Goal: Task Accomplishment & Management: Complete application form

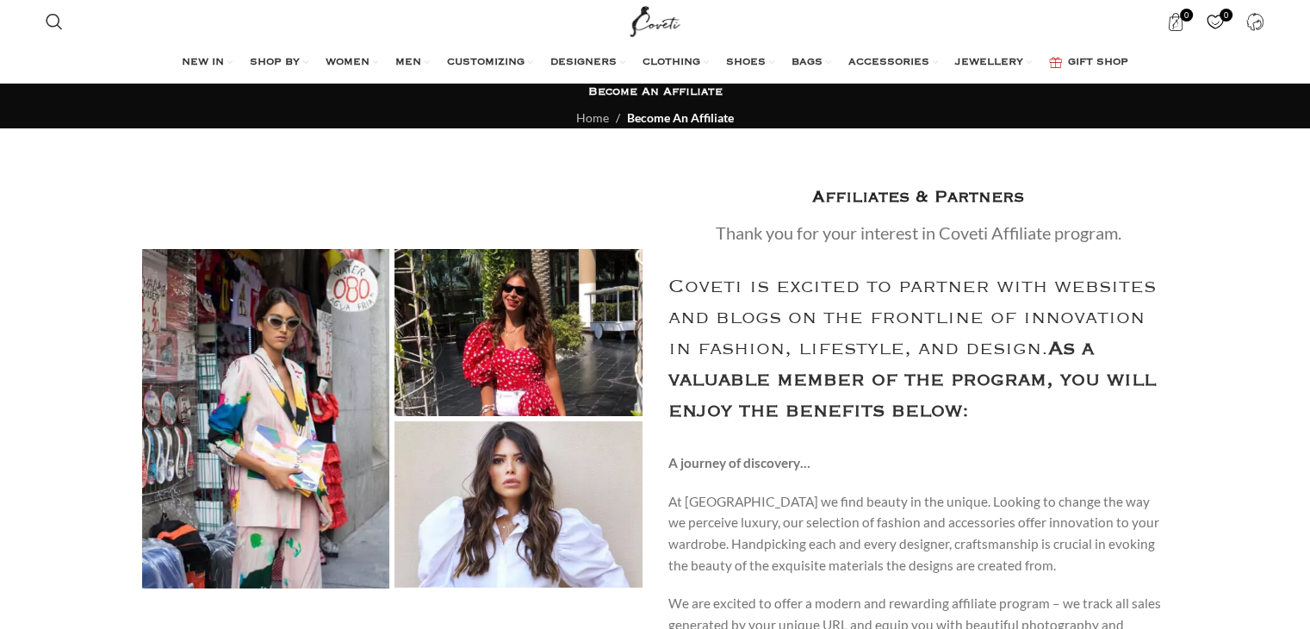
click at [885, 195] on h4 "Affiliates & Partners" at bounding box center [918, 197] width 212 height 27
click at [969, 197] on h4 "Affiliates & Partners" at bounding box center [918, 197] width 212 height 27
drag, startPoint x: 971, startPoint y: 232, endPoint x: 1025, endPoint y: 232, distance: 53.4
click at [984, 232] on div "Thank you for your interest in Coveti Affiliate program." at bounding box center [918, 233] width 406 height 26
click at [1026, 232] on div "Thank you for your interest in Coveti Affiliate program." at bounding box center [918, 233] width 406 height 26
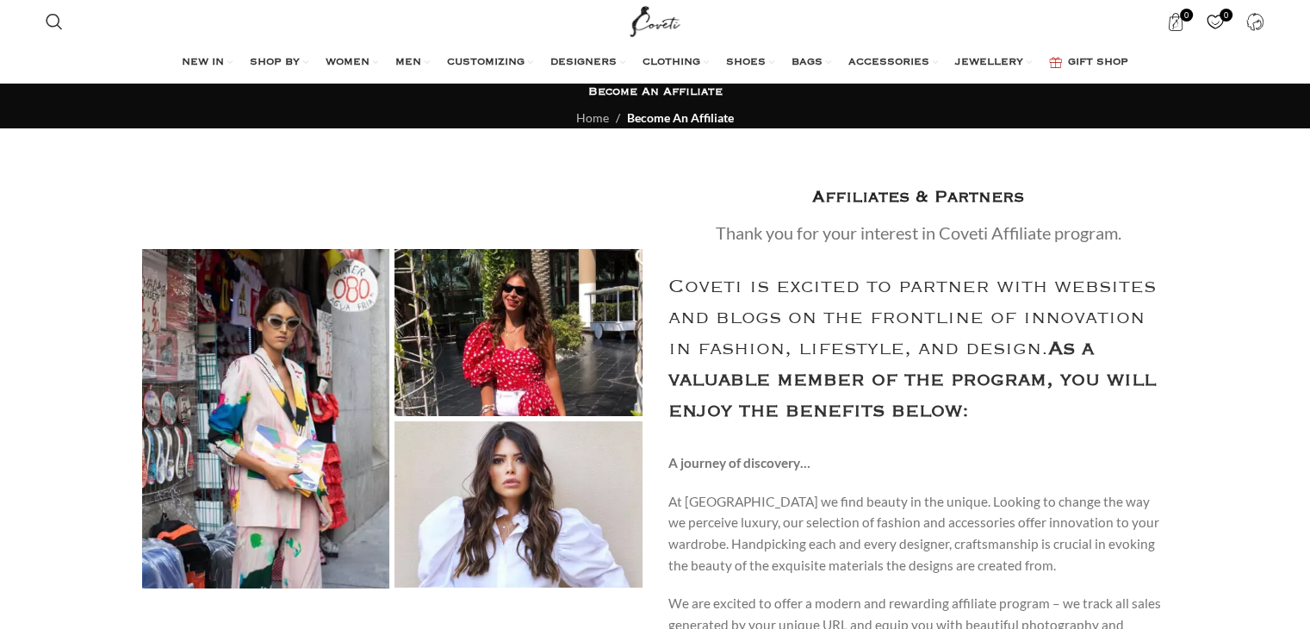
click at [1087, 226] on div "Thank you for your interest in Coveti Affiliate program." at bounding box center [918, 233] width 406 height 26
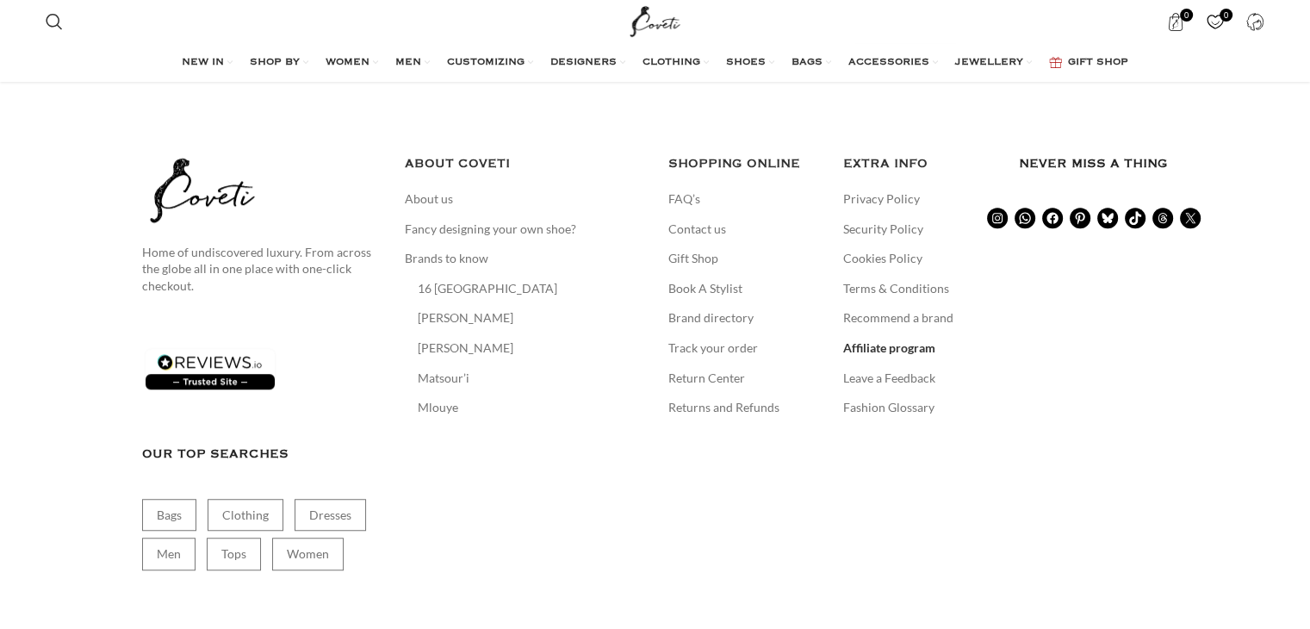
scroll to position [1064, 0]
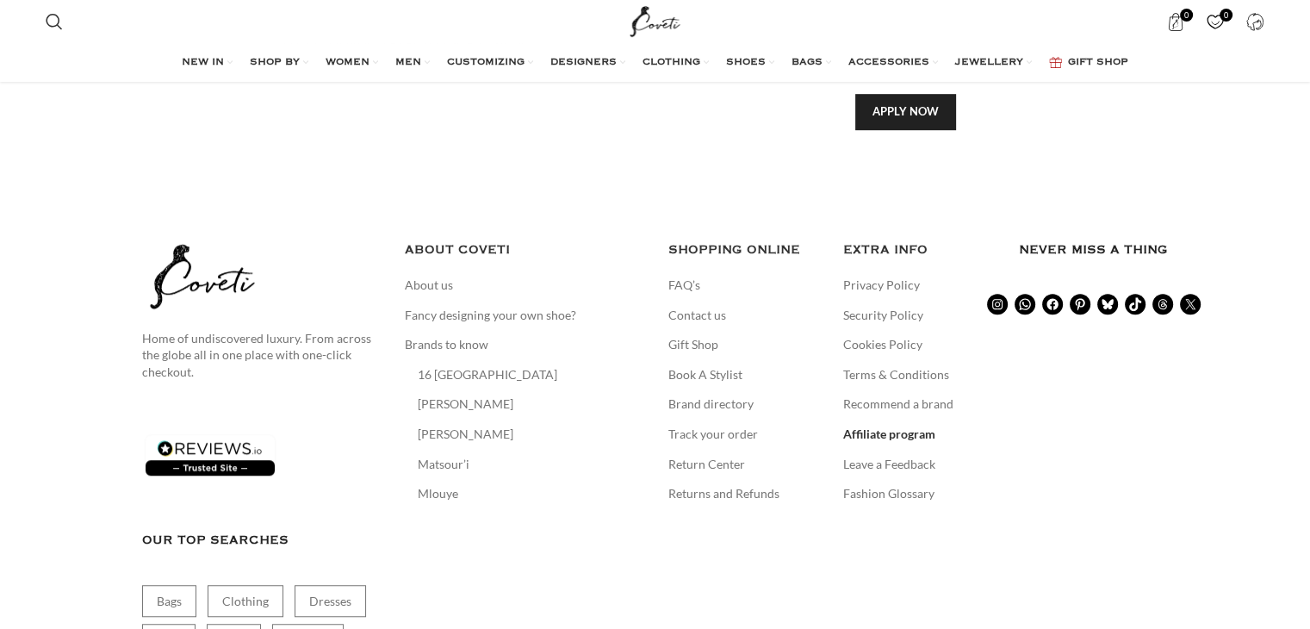
click at [873, 425] on link "Affiliate program" at bounding box center [890, 433] width 94 height 17
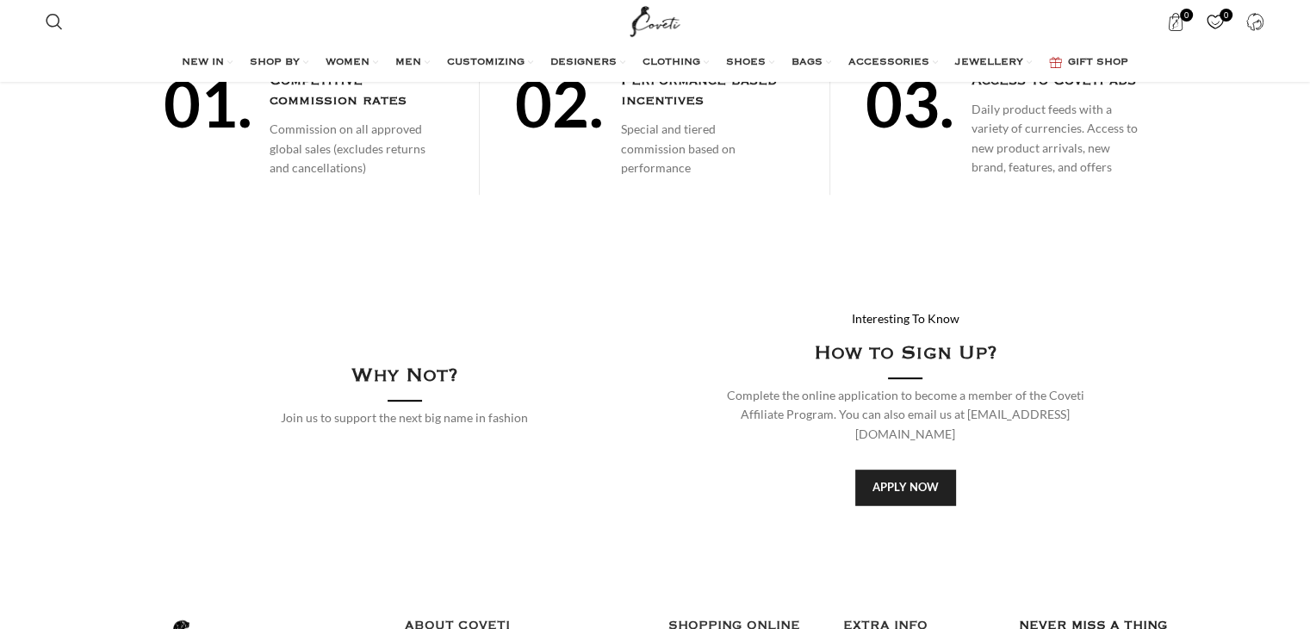
scroll to position [861, 0]
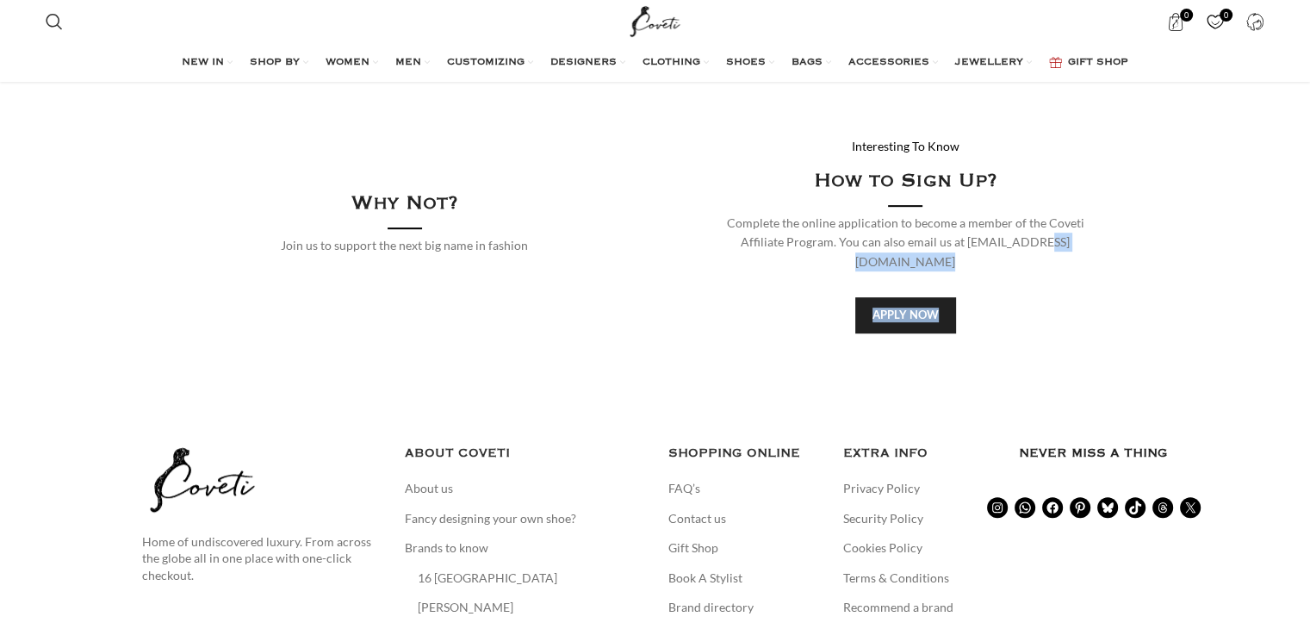
drag, startPoint x: 900, startPoint y: 288, endPoint x: 999, endPoint y: 252, distance: 105.4
click at [999, 252] on div "Interesting To Know How to Sign Up? Complete the online application to become a…" at bounding box center [905, 234] width 400 height 197
click at [1017, 297] on div "Apply Now" at bounding box center [905, 315] width 400 height 36
